Goal: Navigation & Orientation: Find specific page/section

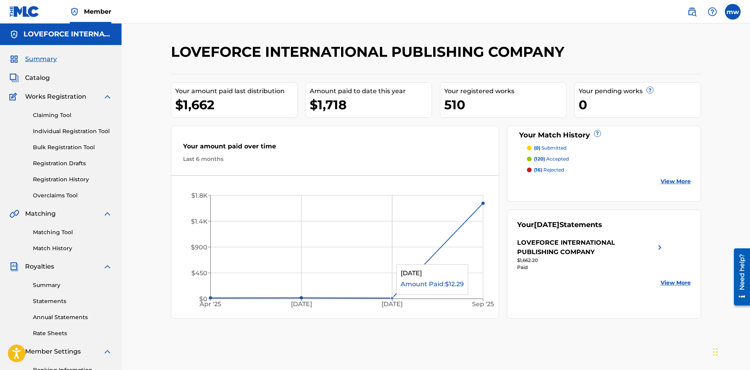
click at [391, 299] on line at bounding box center [346, 299] width 273 height 0
click at [391, 295] on icon "[DATE] Jun '[DATE] Sep '25 $0 $450 $900 $1.4K $1.8K" at bounding box center [335, 249] width 328 height 131
click at [47, 78] on span "Catalog" at bounding box center [37, 77] width 25 height 9
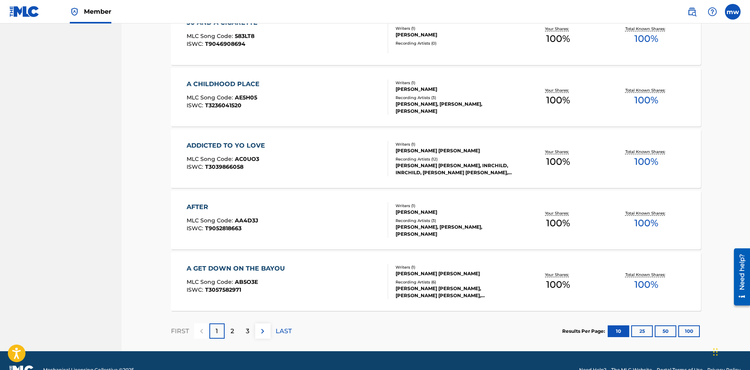
click at [690, 334] on button "100" at bounding box center [689, 332] width 22 height 12
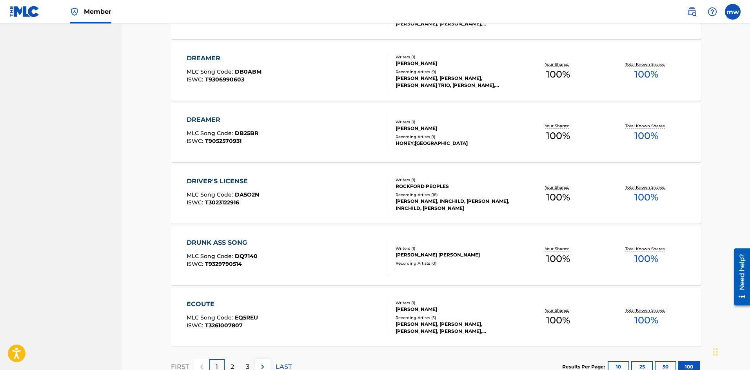
scroll to position [6064, 0]
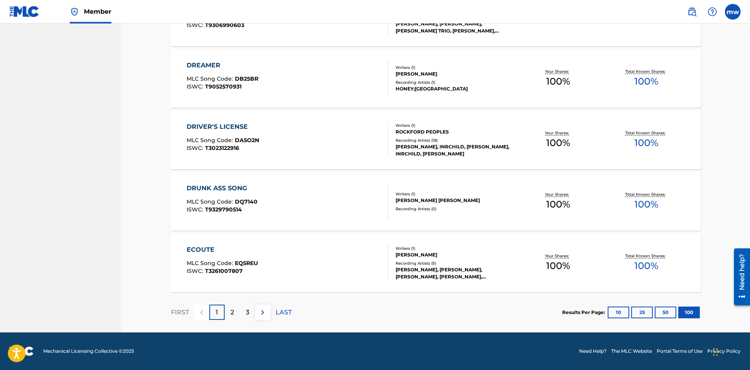
click at [234, 313] on div "2" at bounding box center [232, 312] width 15 height 15
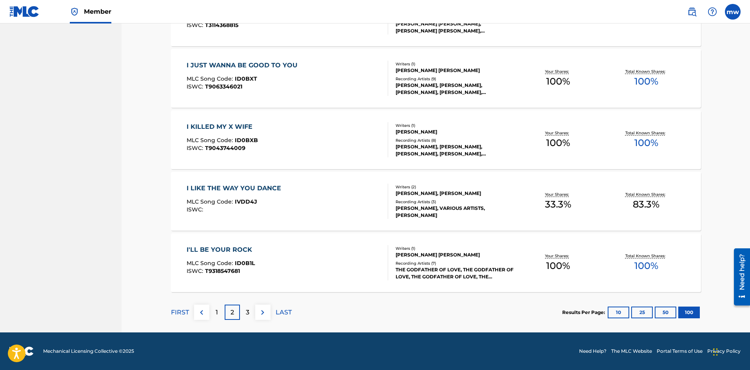
click at [248, 316] on p "3" at bounding box center [248, 312] width 4 height 9
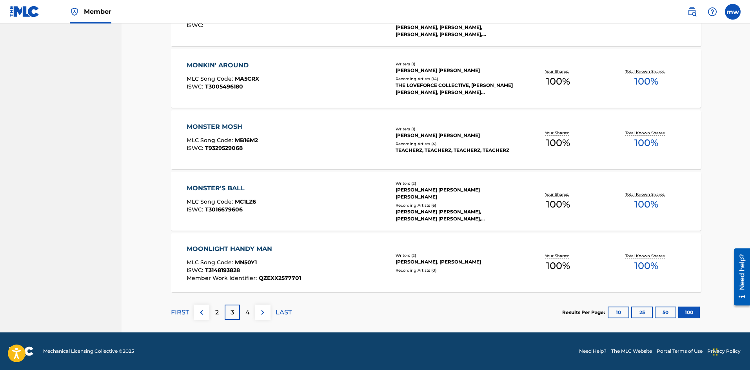
click at [249, 311] on p "4" at bounding box center [247, 312] width 4 height 9
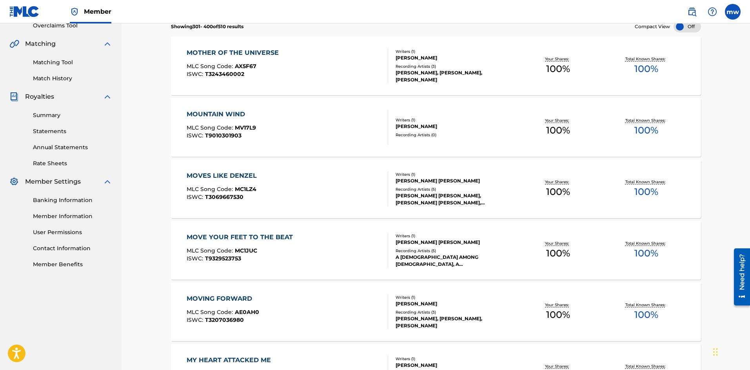
scroll to position [0, 0]
